Goal: Information Seeking & Learning: Learn about a topic

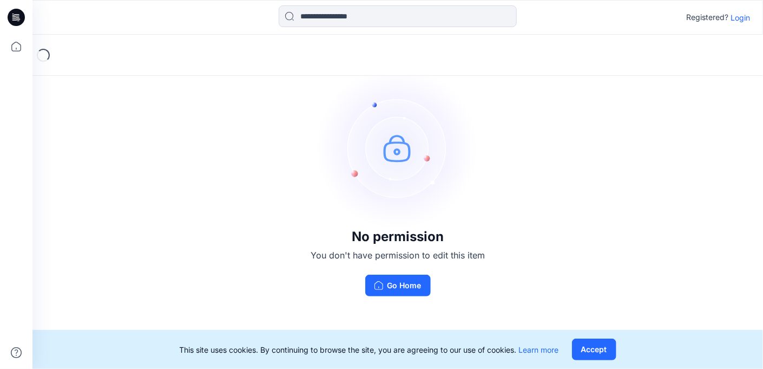
click at [625, 143] on div "No permission You don't have permission to edit this item Go Home" at bounding box center [397, 181] width 731 height 293
click at [734, 17] on p "Login" at bounding box center [740, 17] width 19 height 11
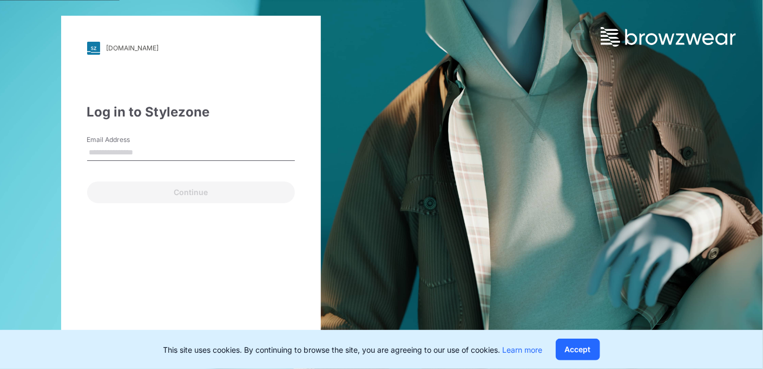
click at [107, 147] on input "Email Address" at bounding box center [191, 153] width 208 height 16
type input "**********"
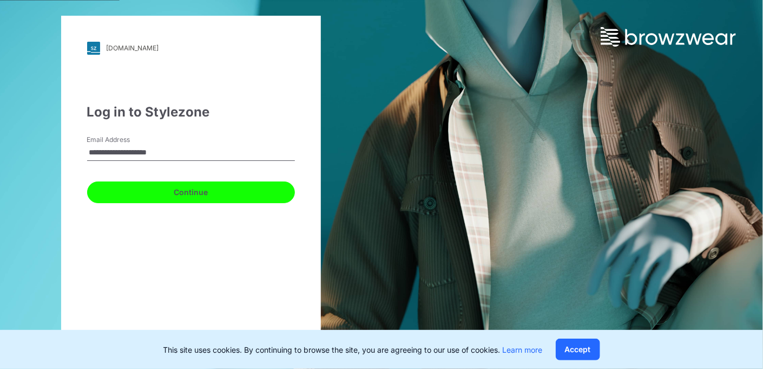
click at [177, 193] on button "Continue" at bounding box center [191, 192] width 208 height 22
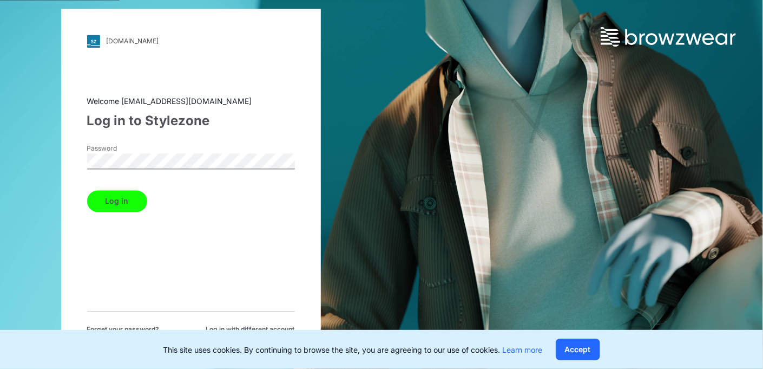
click at [119, 203] on button "Log in" at bounding box center [117, 201] width 60 height 22
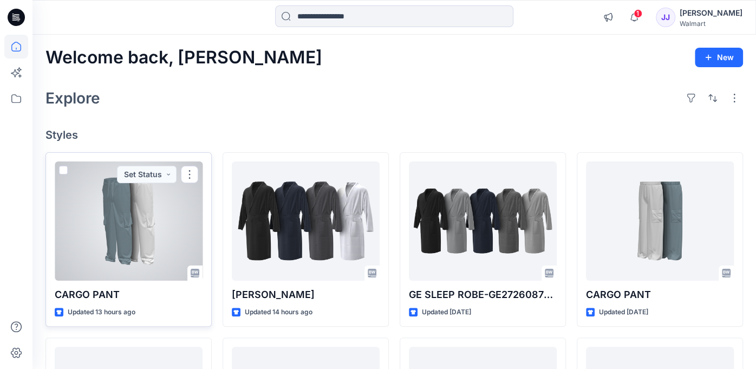
click at [158, 207] on div at bounding box center [129, 220] width 148 height 119
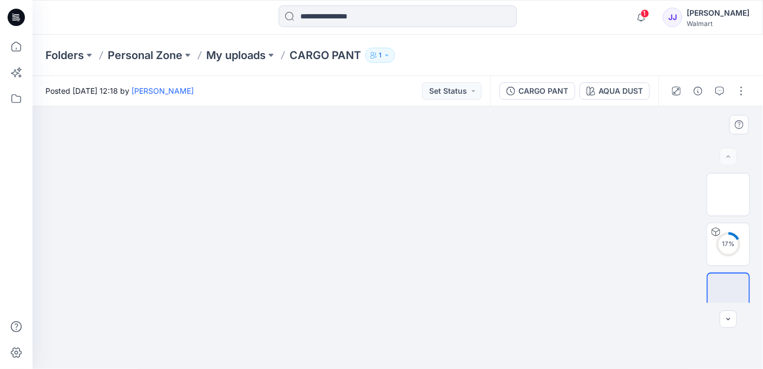
drag, startPoint x: 489, startPoint y: 219, endPoint x: 490, endPoint y: 180, distance: 39.5
click at [490, 106] on img at bounding box center [398, 106] width 438 height 0
click at [729, 194] on img at bounding box center [729, 194] width 0 height 0
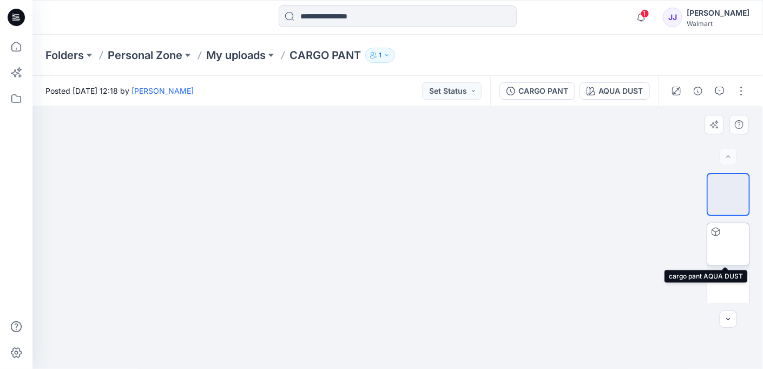
click at [729, 244] on img at bounding box center [729, 244] width 0 height 0
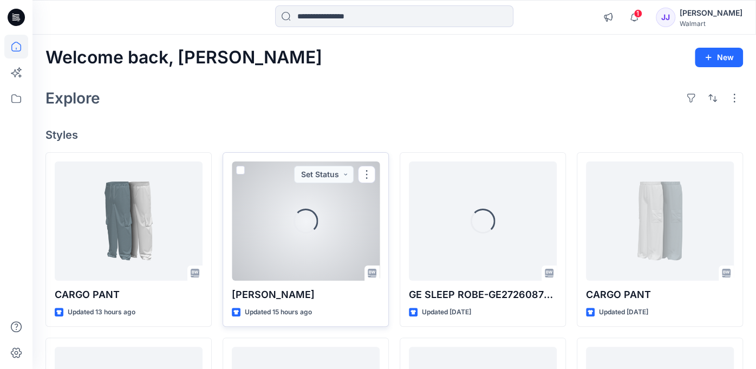
click at [318, 221] on div "Loading..." at bounding box center [306, 220] width 148 height 119
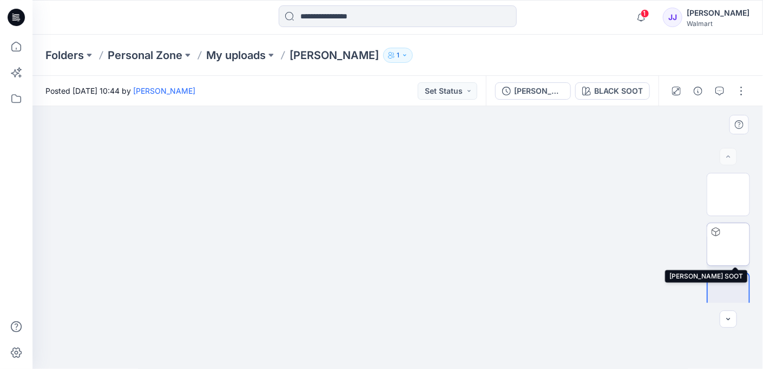
click at [729, 244] on img at bounding box center [729, 244] width 0 height 0
